Goal: Information Seeking & Learning: Learn about a topic

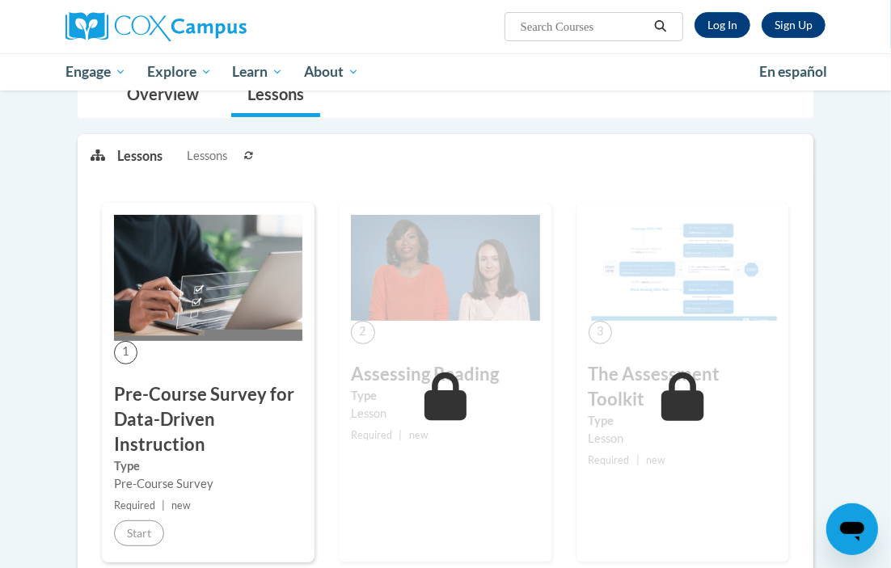
scroll to position [202, 0]
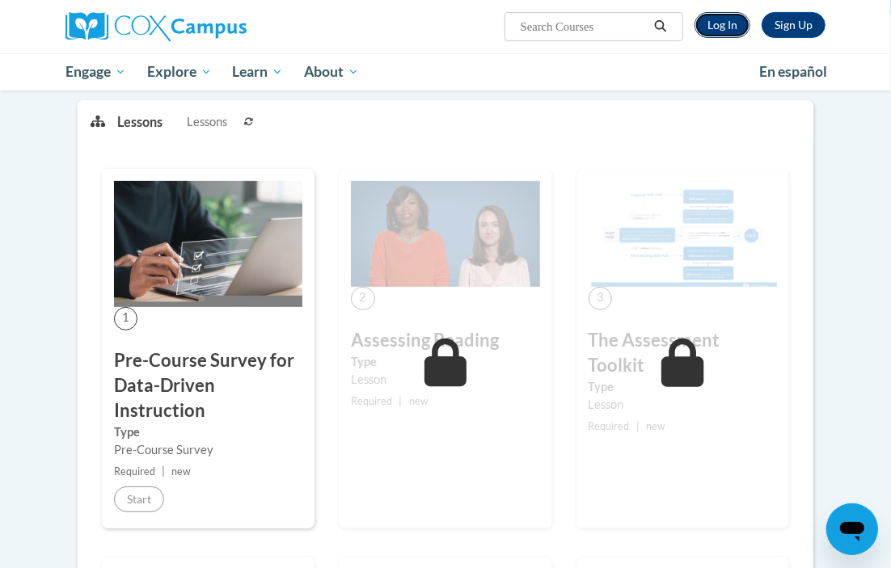
click at [715, 25] on link "Log In" at bounding box center [722, 25] width 56 height 26
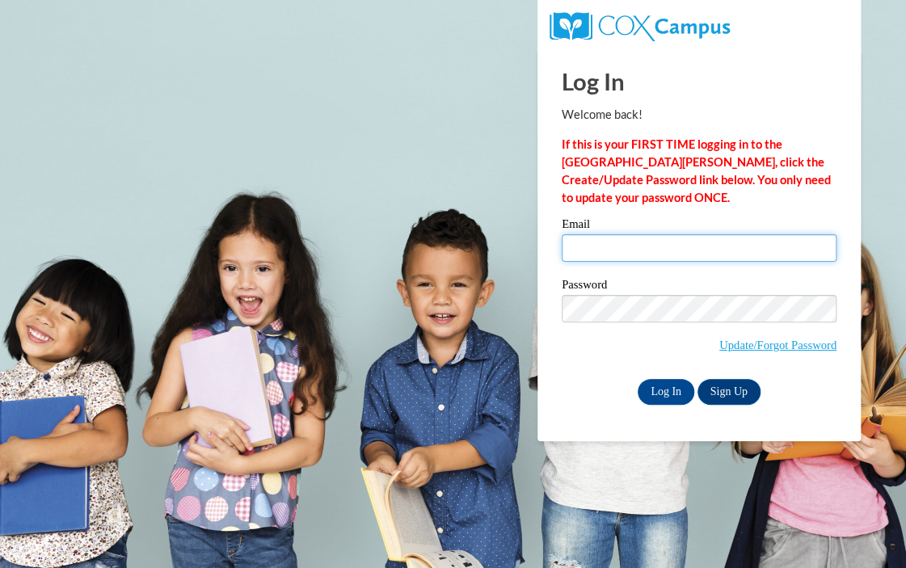
drag, startPoint x: 678, startPoint y: 248, endPoint x: 679, endPoint y: 261, distance: 13.0
click at [678, 249] on input "Email" at bounding box center [699, 247] width 275 height 27
type input "rg_alexander@g.gcpsk12.org"
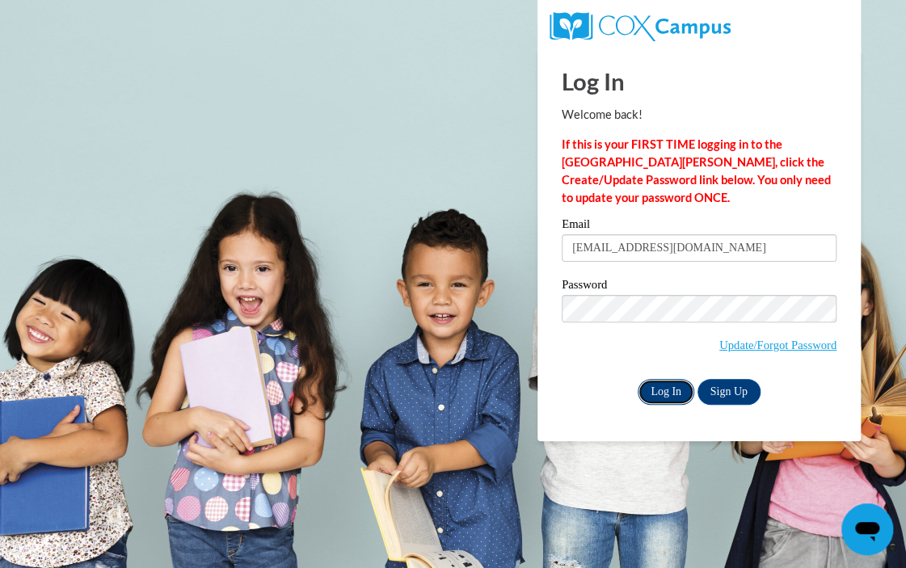
click at [660, 387] on input "Log In" at bounding box center [666, 392] width 57 height 26
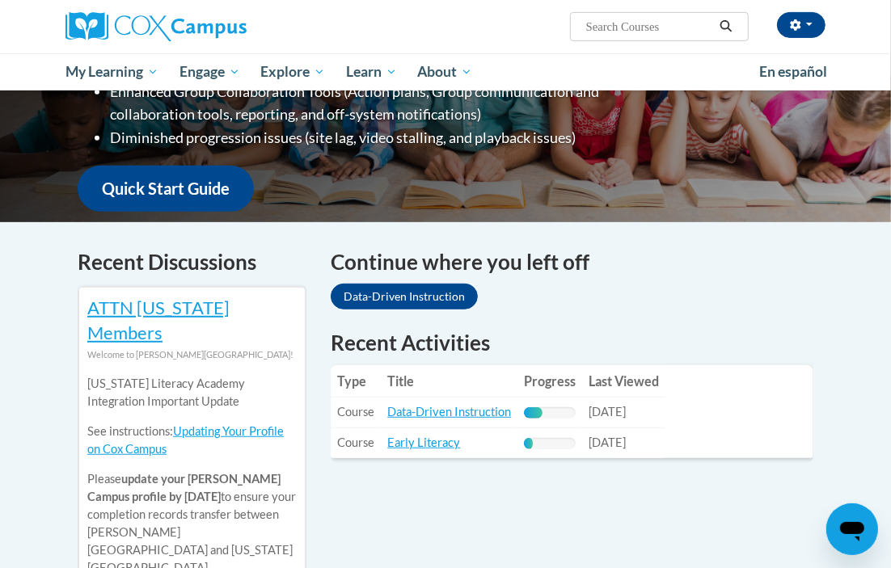
scroll to position [404, 0]
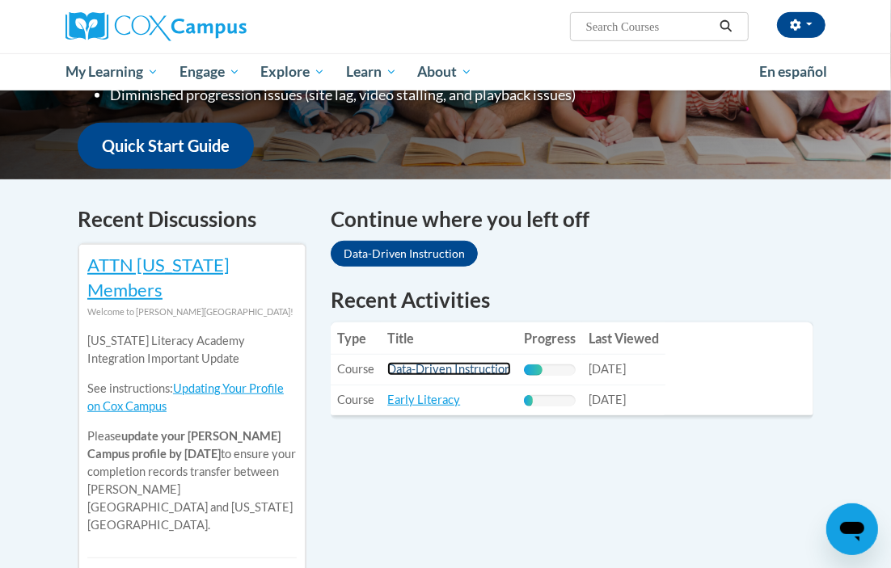
click at [496, 369] on link "Data-Driven Instruction" at bounding box center [449, 369] width 124 height 14
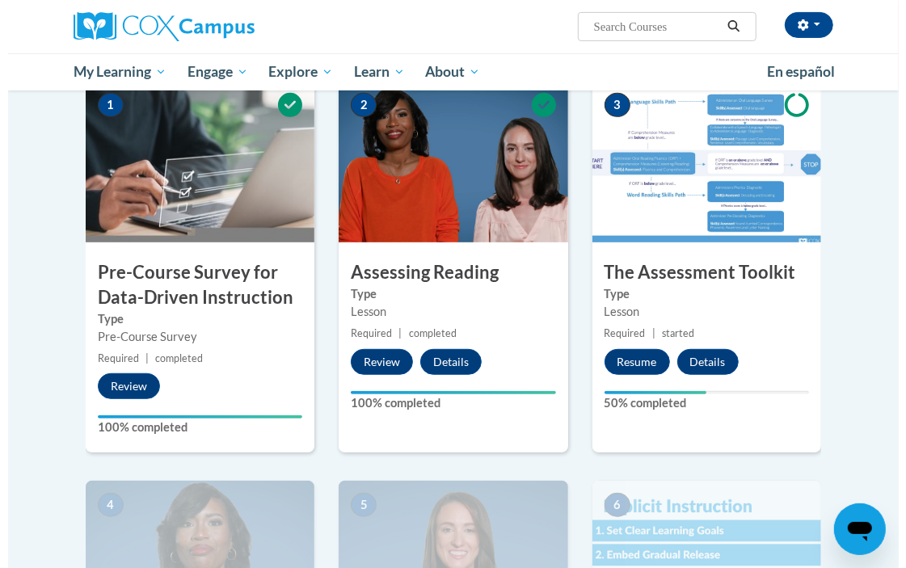
scroll to position [404, 0]
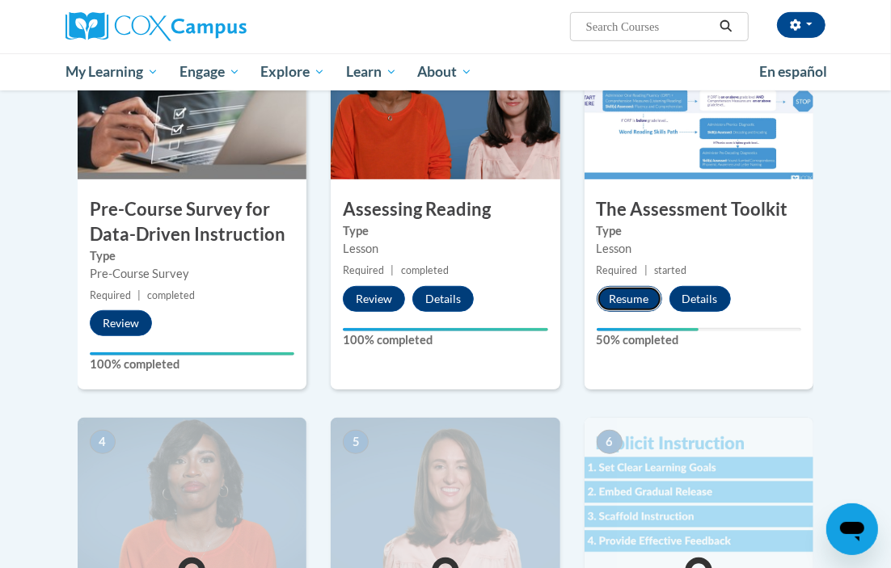
click at [628, 301] on button "Resume" at bounding box center [629, 299] width 65 height 26
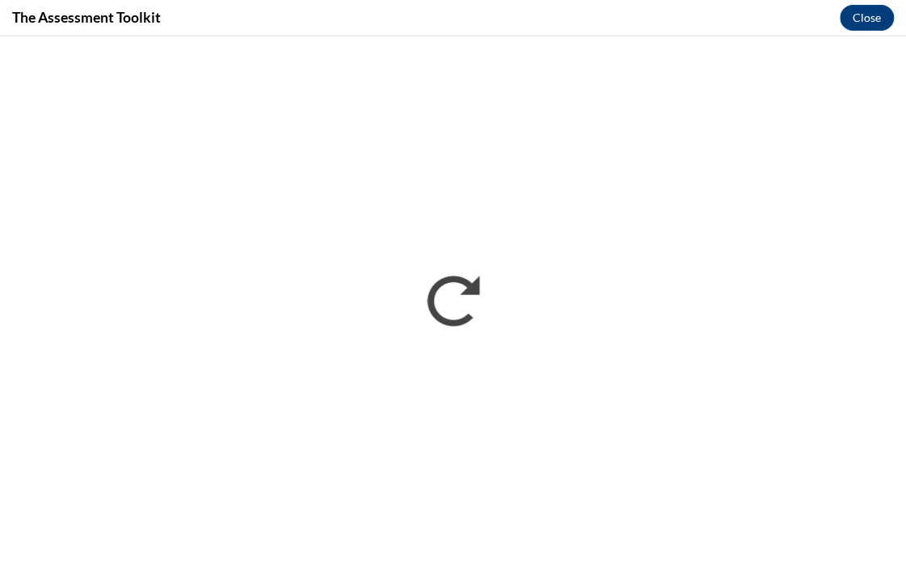
scroll to position [0, 0]
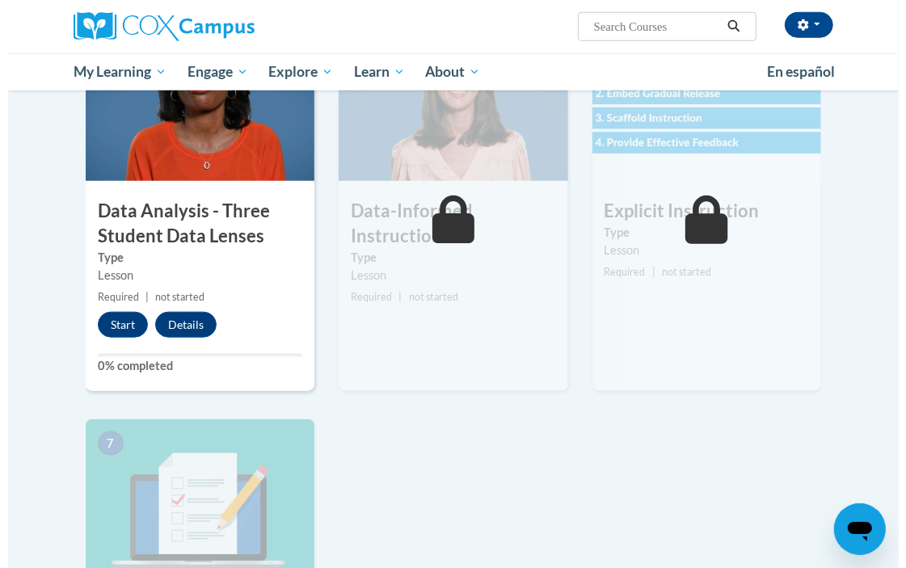
scroll to position [808, 0]
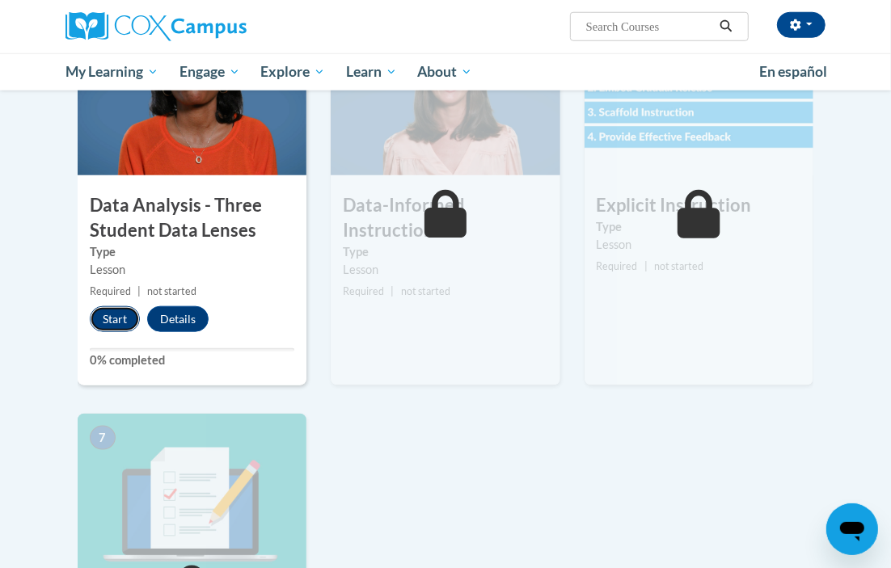
click at [106, 321] on button "Start" at bounding box center [115, 319] width 50 height 26
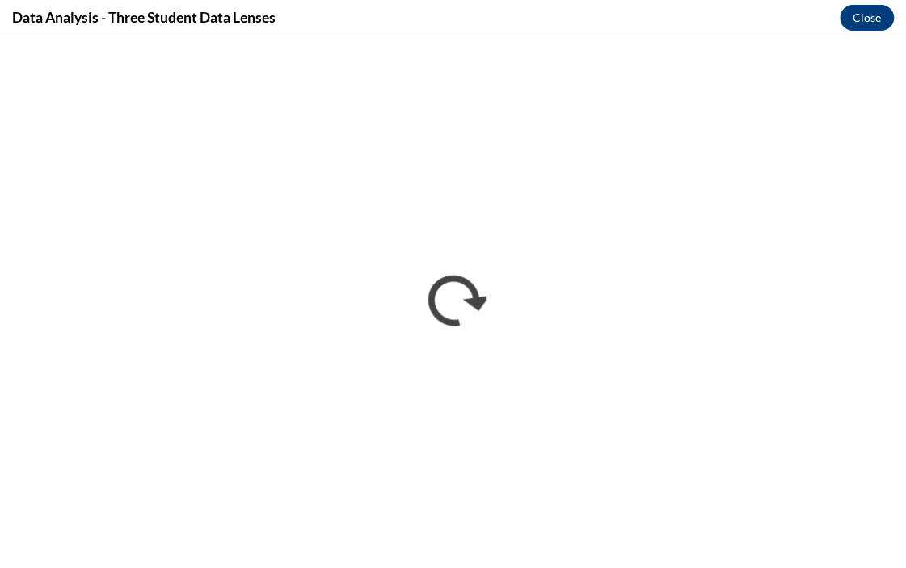
scroll to position [0, 0]
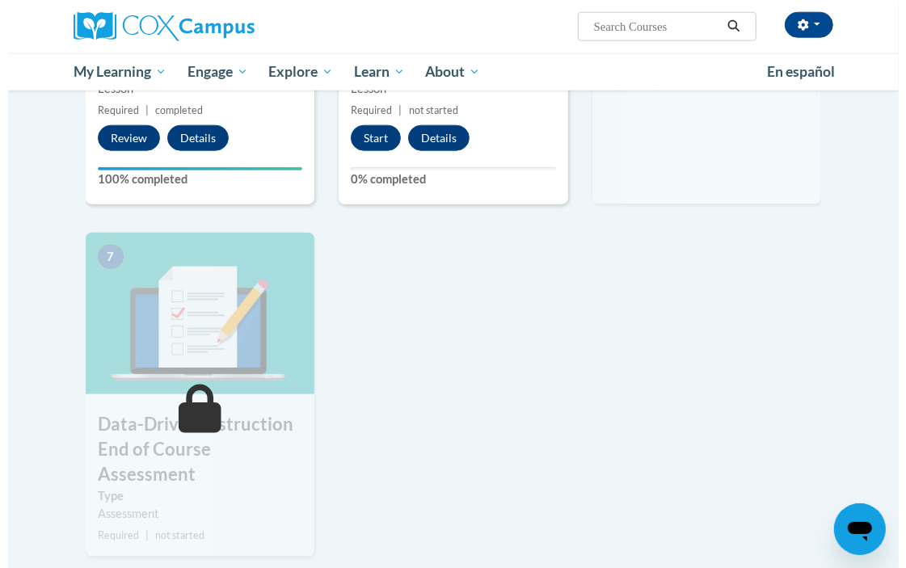
scroll to position [888, 0]
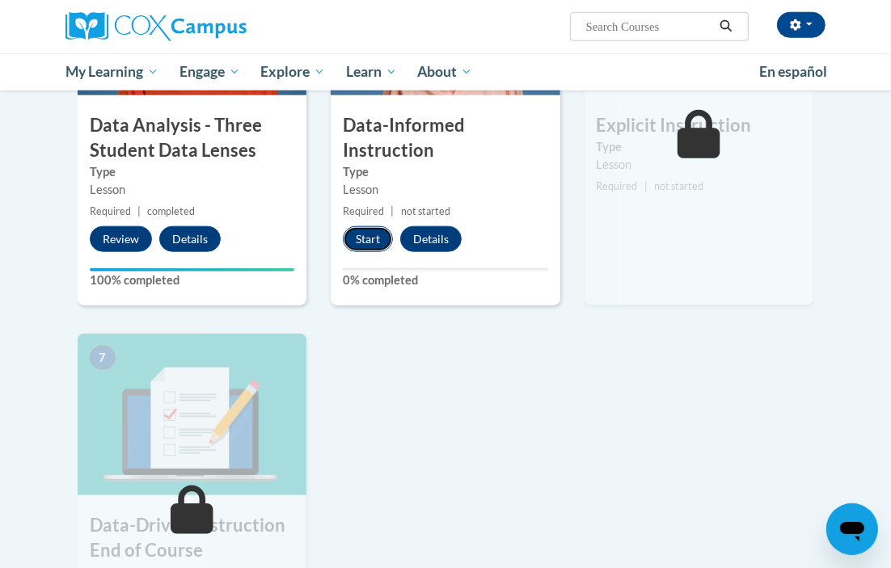
click at [362, 238] on button "Start" at bounding box center [368, 239] width 50 height 26
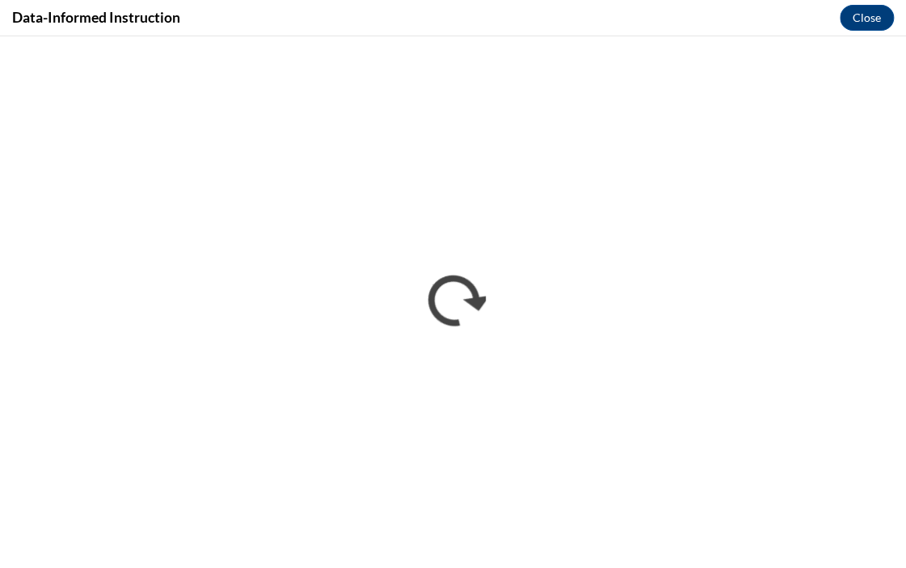
scroll to position [0, 0]
